Goal: Find specific page/section: Find specific page/section

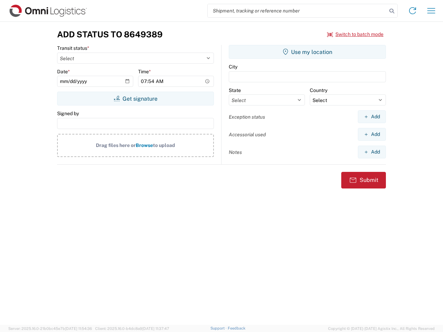
click at [297, 11] on input "search" at bounding box center [297, 10] width 179 height 13
click at [392, 11] on icon at bounding box center [392, 11] width 10 height 10
click at [413, 11] on icon at bounding box center [412, 10] width 11 height 11
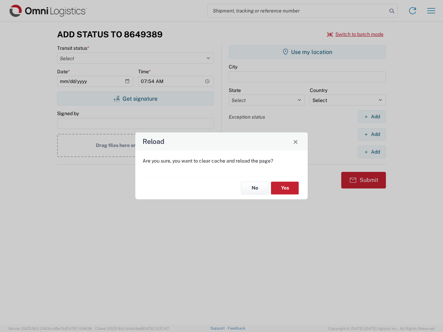
click at [431, 11] on div "Reload Are you sure, you want to clear cache and reload the page? No Yes" at bounding box center [221, 166] width 443 height 332
click at [356, 34] on div "Reload Are you sure, you want to clear cache and reload the page? No Yes" at bounding box center [221, 166] width 443 height 332
click at [135, 99] on div "Reload Are you sure, you want to clear cache and reload the page? No Yes" at bounding box center [221, 166] width 443 height 332
click at [307, 52] on div "Reload Are you sure, you want to clear cache and reload the page? No Yes" at bounding box center [221, 166] width 443 height 332
click at [372, 117] on div "Reload Are you sure, you want to clear cache and reload the page? No Yes" at bounding box center [221, 166] width 443 height 332
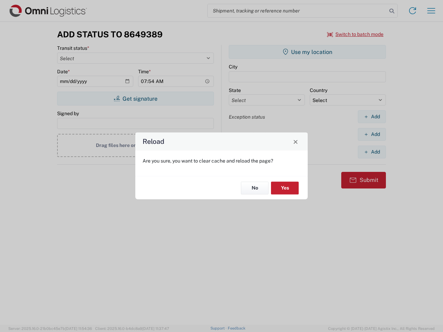
click at [372, 134] on div "Reload Are you sure, you want to clear cache and reload the page? No Yes" at bounding box center [221, 166] width 443 height 332
click at [372, 152] on div "Reload Are you sure, you want to clear cache and reload the page? No Yes" at bounding box center [221, 166] width 443 height 332
